Goal: Navigation & Orientation: Go to known website

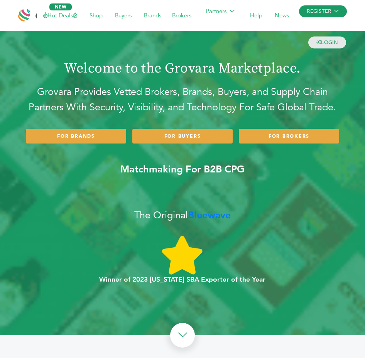
click at [274, 21] on div "LOGIN REGISTER I'm a Buyer I'm a Brand Hot Deals Shop Buyers Brands Brokers" at bounding box center [192, 15] width 310 height 19
click at [308, 37] on link "LOGIN" at bounding box center [327, 43] width 38 height 12
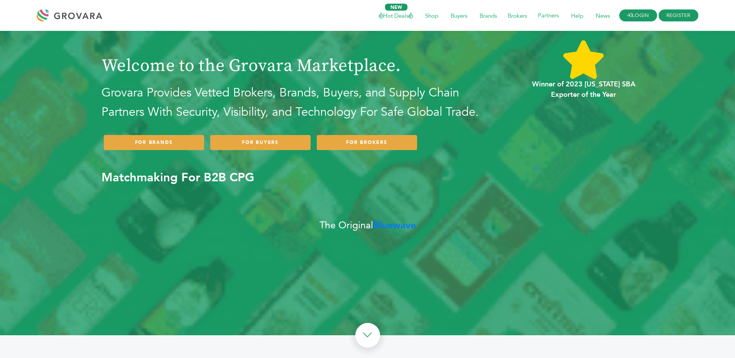
click at [636, 13] on link "LOGIN" at bounding box center [639, 16] width 38 height 12
